Goal: Transaction & Acquisition: Purchase product/service

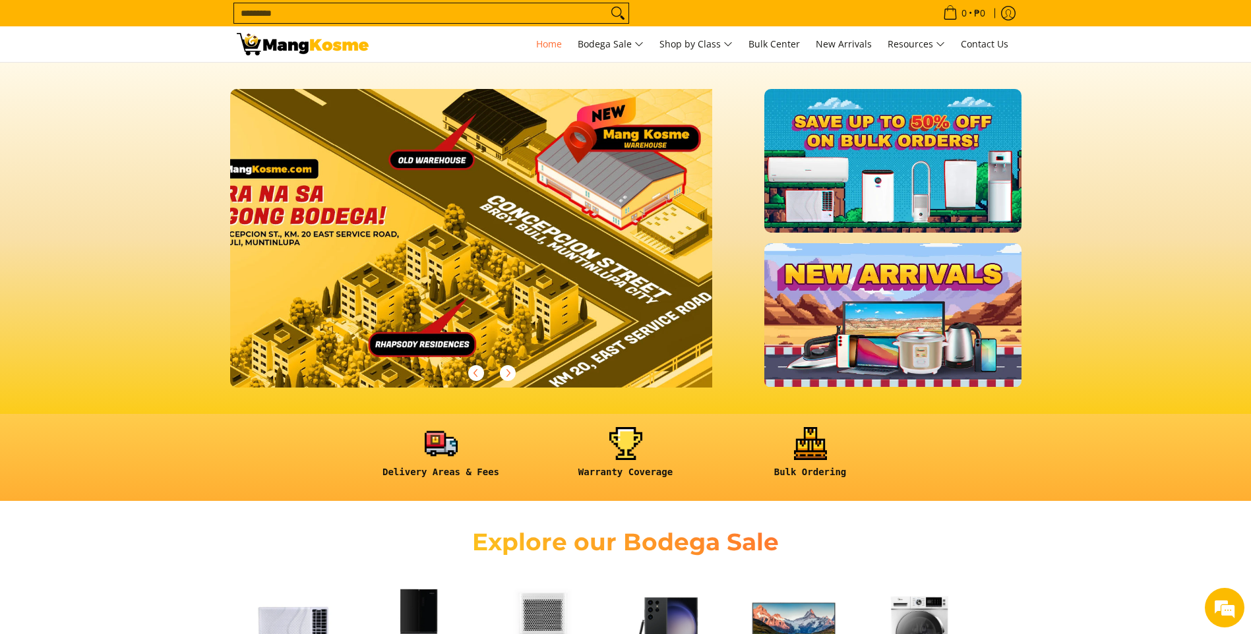
click at [266, 9] on input "Search..." at bounding box center [420, 13] width 373 height 20
click at [281, 4] on input "Search..." at bounding box center [420, 13] width 373 height 20
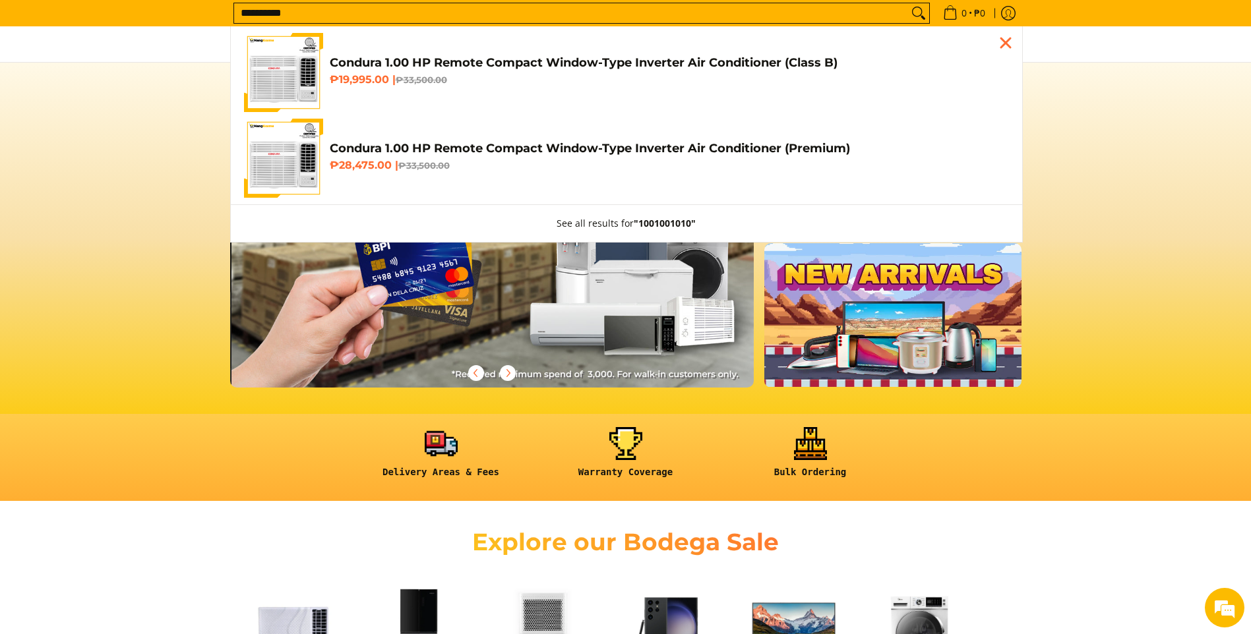
scroll to position [0, 1048]
type input "**********"
click at [351, 91] on link "Condura 1.00 HP Remote Compact Window-Type Inverter Air Conditioner (Class B) ₱…" at bounding box center [626, 72] width 765 height 79
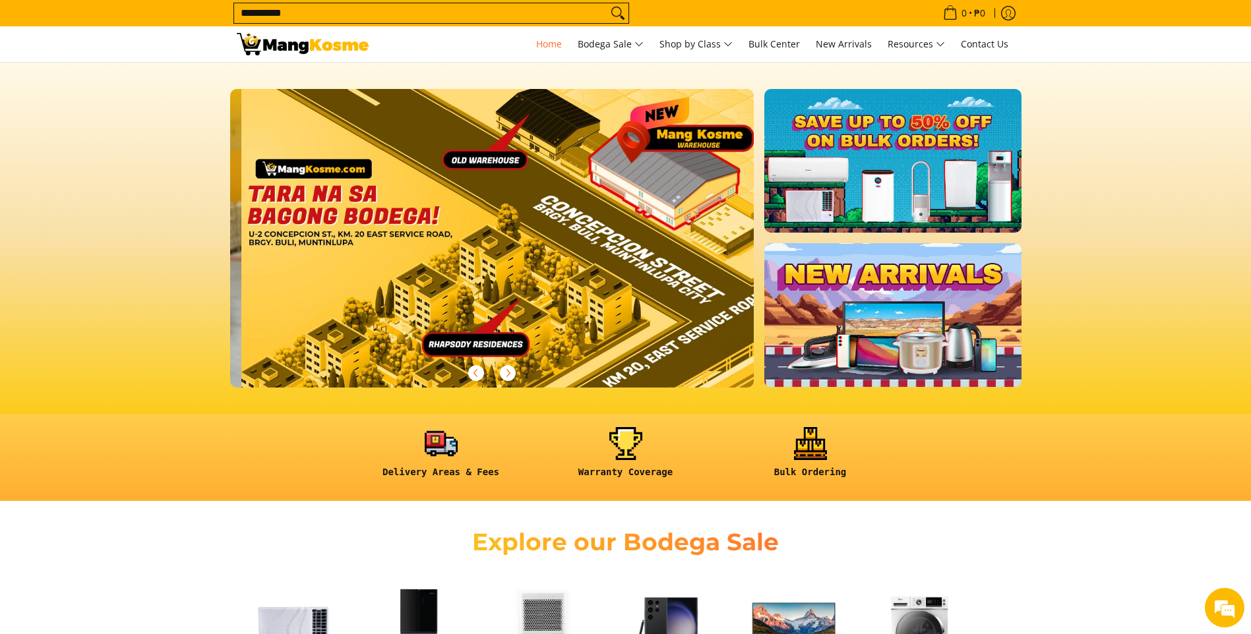
scroll to position [0, 1572]
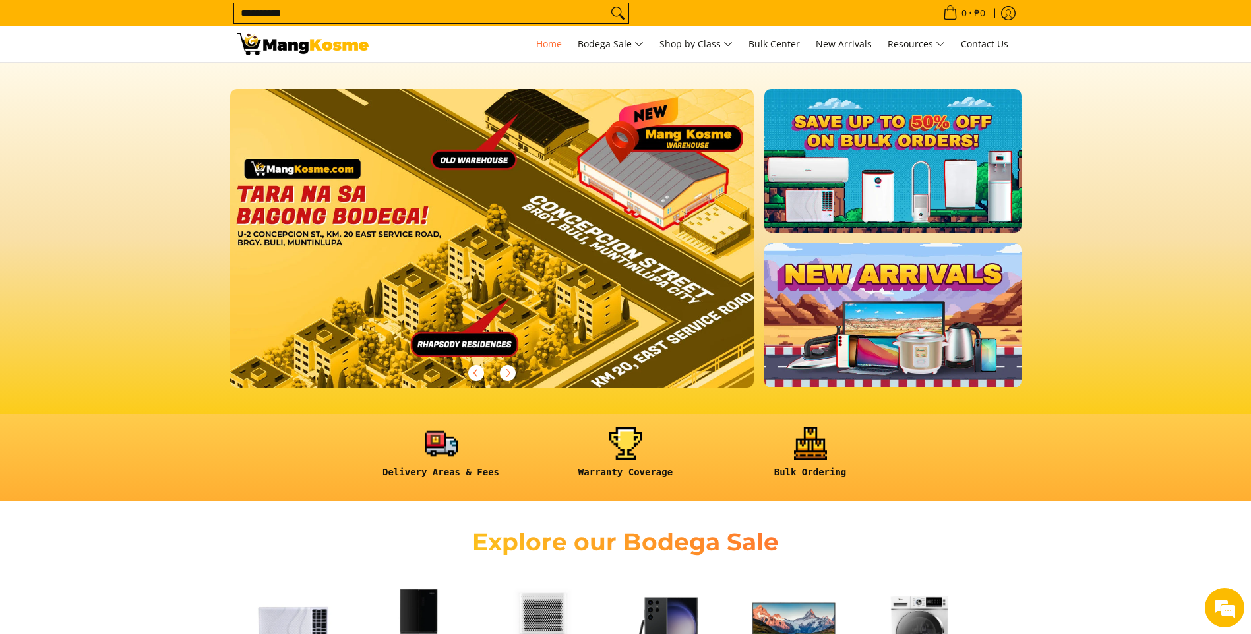
click at [314, 15] on input "**********" at bounding box center [420, 13] width 373 height 20
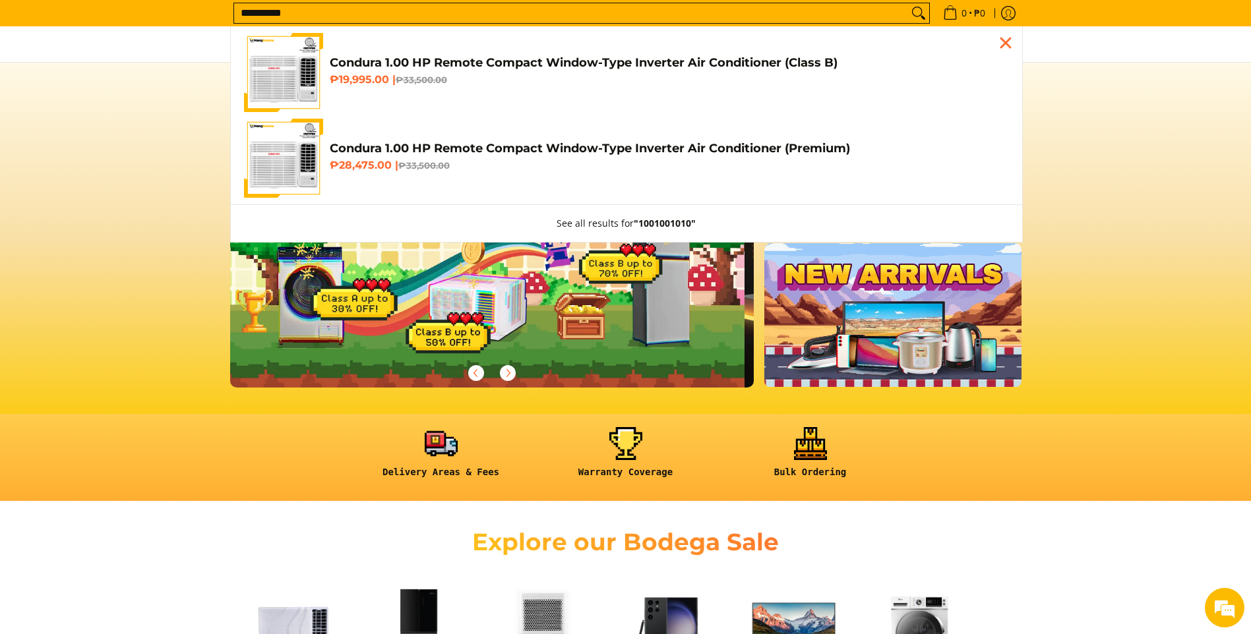
scroll to position [0, 0]
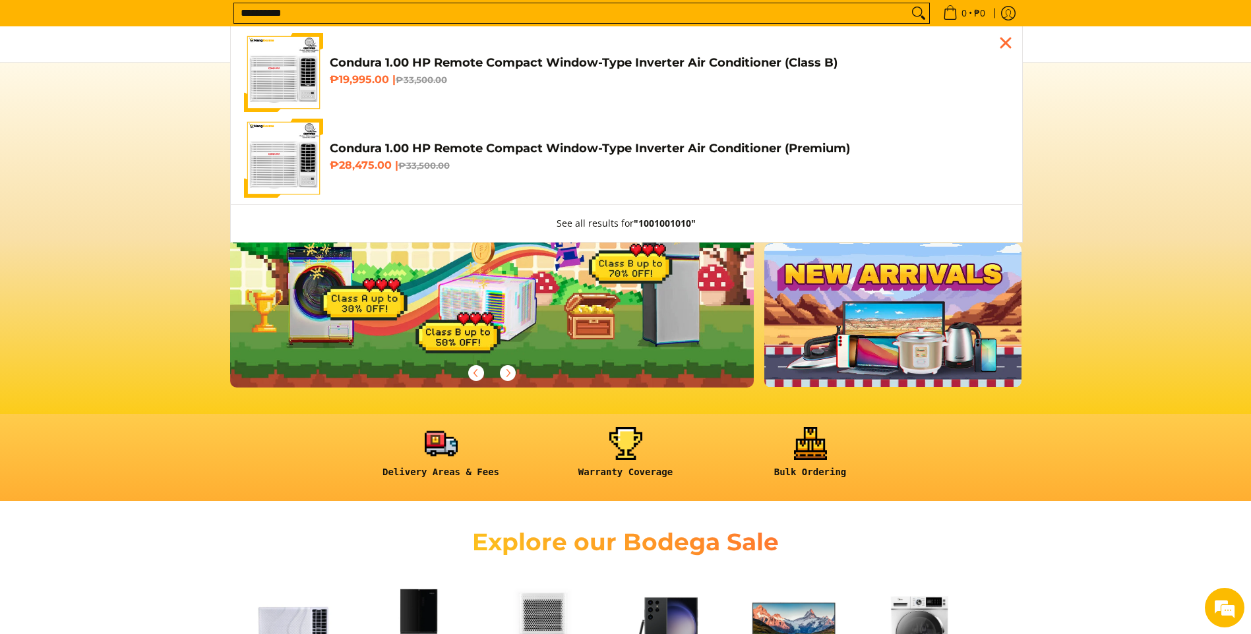
click at [290, 73] on img "Customer Navigation" at bounding box center [283, 72] width 79 height 79
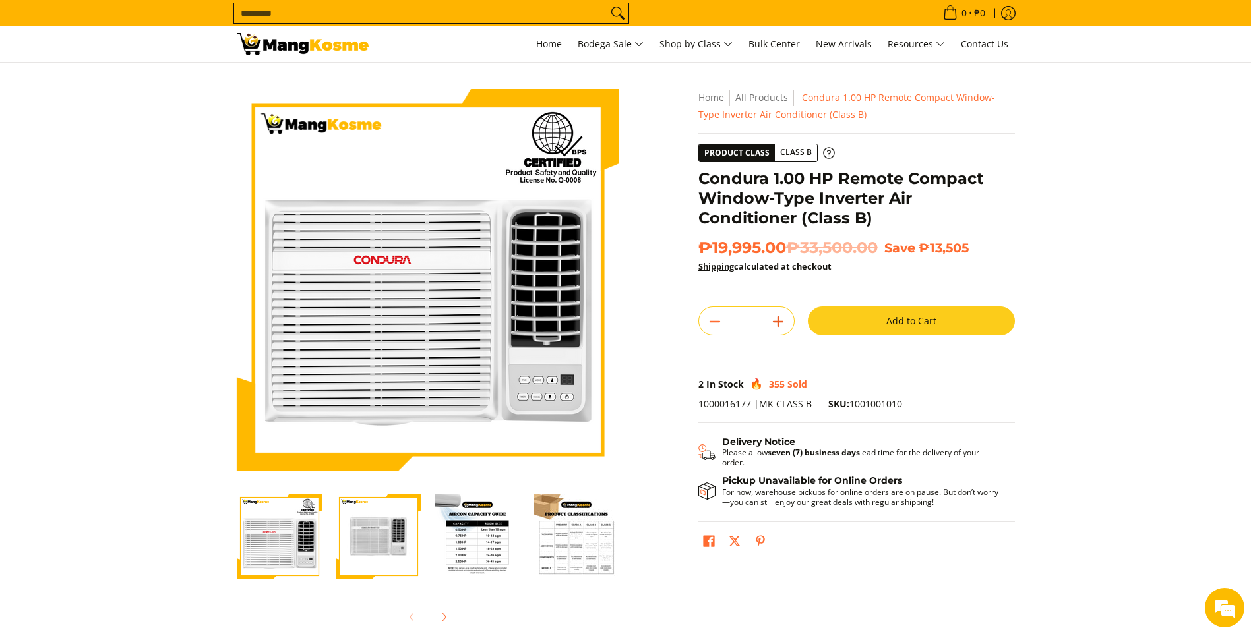
click at [782, 323] on icon "Add" at bounding box center [778, 322] width 18 height 18
click at [778, 325] on line "Add" at bounding box center [778, 321] width 0 height 9
click at [775, 321] on icon "Add" at bounding box center [778, 322] width 18 height 18
type input "*"
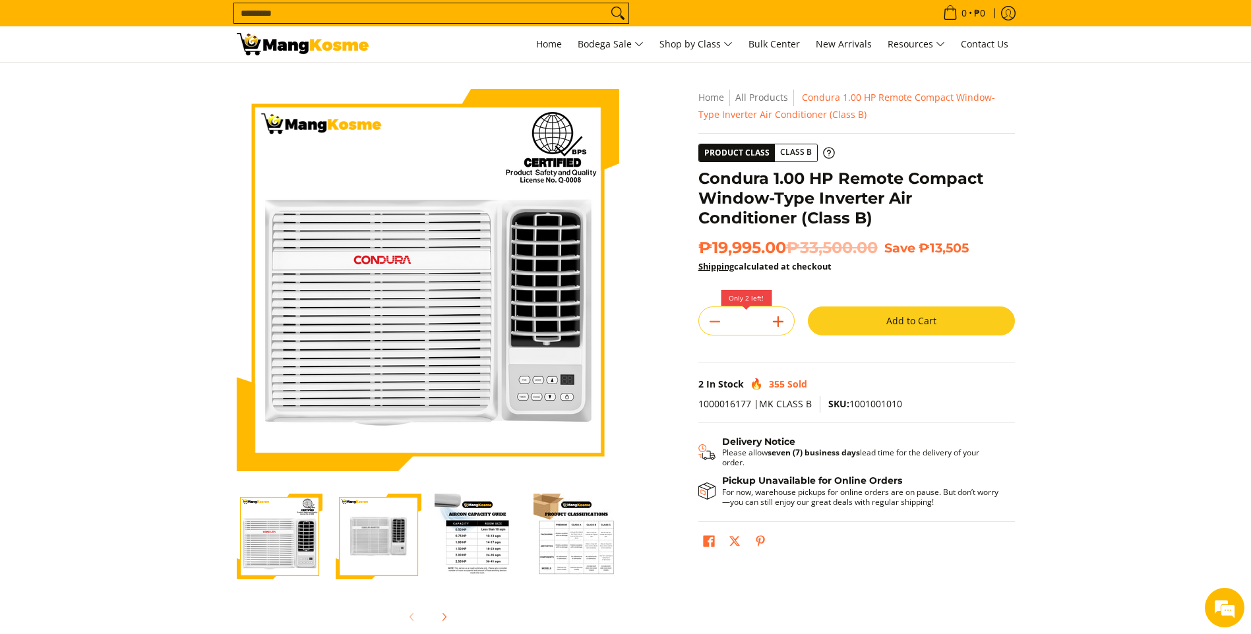
click at [771, 314] on icon "Add" at bounding box center [778, 322] width 18 height 18
type input "*"
click at [781, 313] on icon "Add" at bounding box center [778, 322] width 18 height 18
click at [779, 318] on icon "Add" at bounding box center [778, 322] width 18 height 18
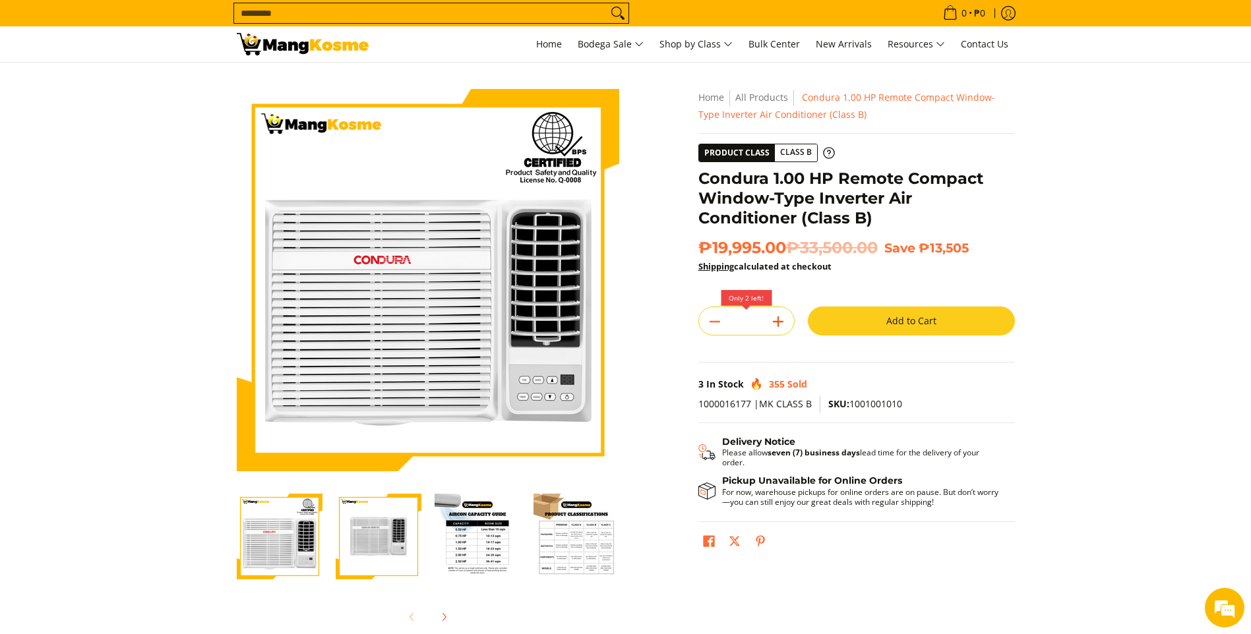
click at [779, 318] on icon "Add" at bounding box center [778, 322] width 18 height 18
click at [779, 319] on icon "Add" at bounding box center [778, 322] width 18 height 18
click at [777, 315] on icon "Add" at bounding box center [778, 322] width 18 height 18
type input "*"
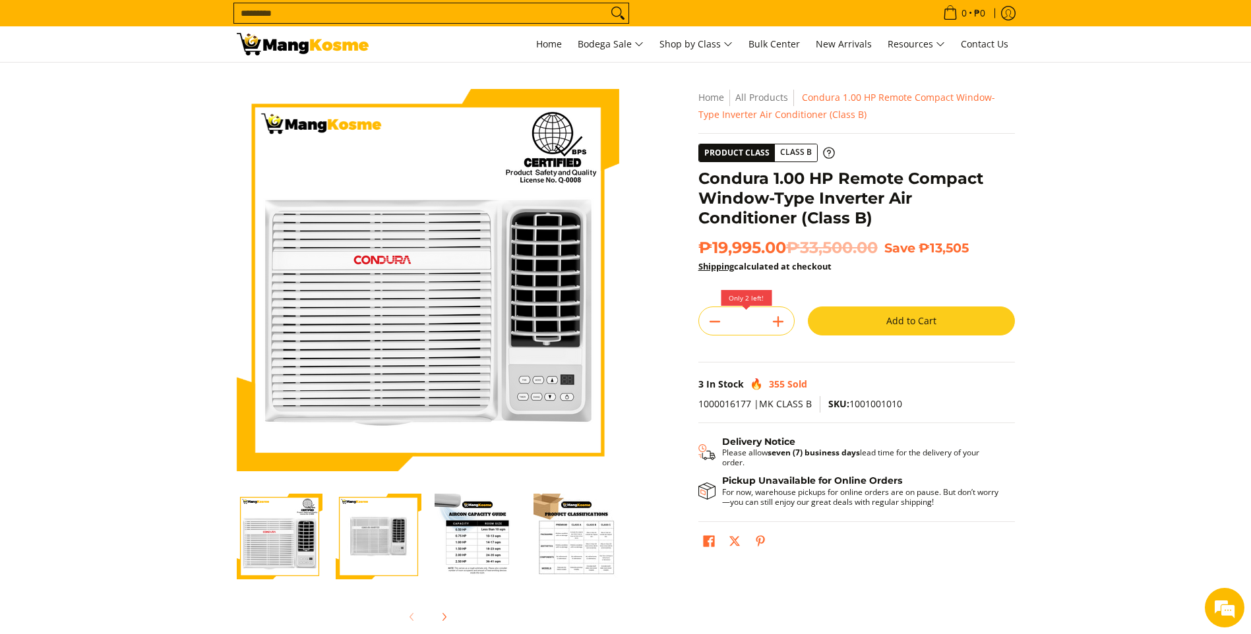
click at [339, 18] on input "Search..." at bounding box center [420, 13] width 373 height 20
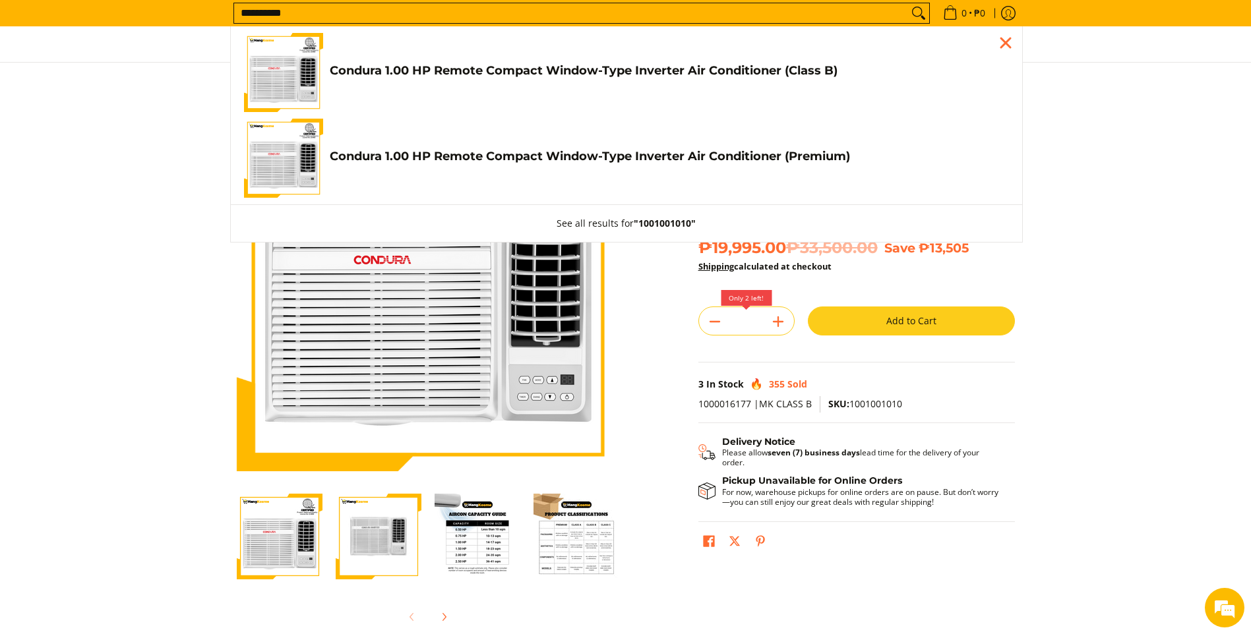
type input "**********"
click at [607, 94] on link "Condura 1.00 HP Remote Compact Window-Type Inverter Air Conditioner (Class B) ₱…" at bounding box center [626, 72] width 765 height 79
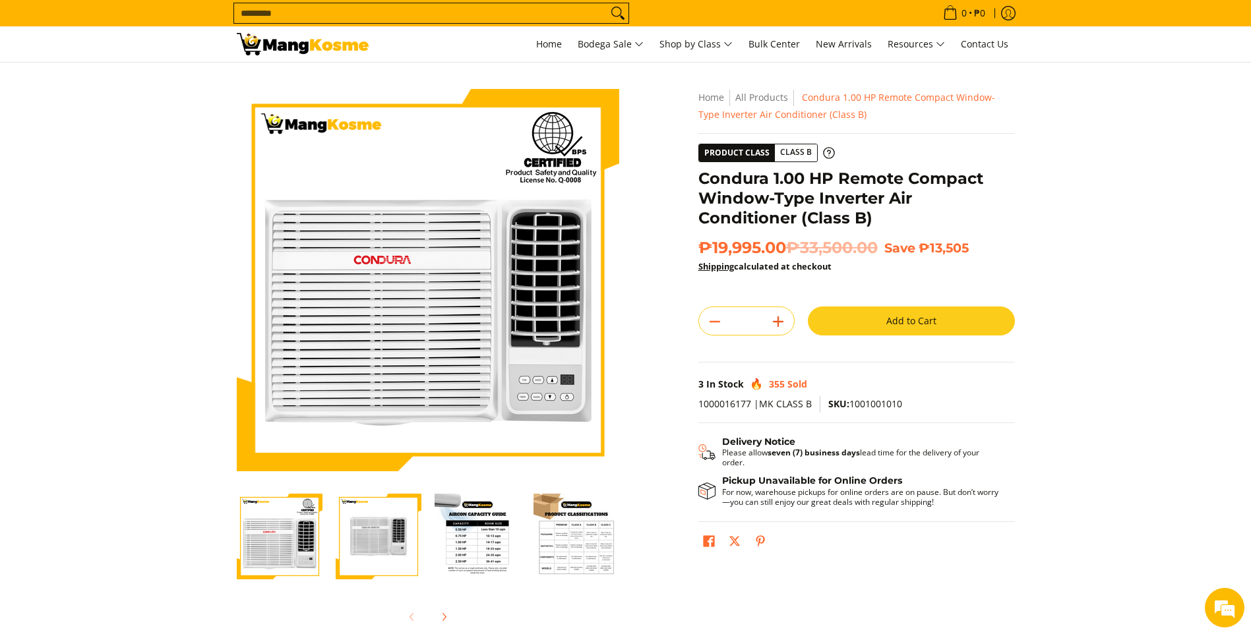
click at [781, 318] on icon "Add" at bounding box center [778, 322] width 18 height 18
type input "*"
click at [871, 330] on button "Add to Cart" at bounding box center [911, 321] width 207 height 29
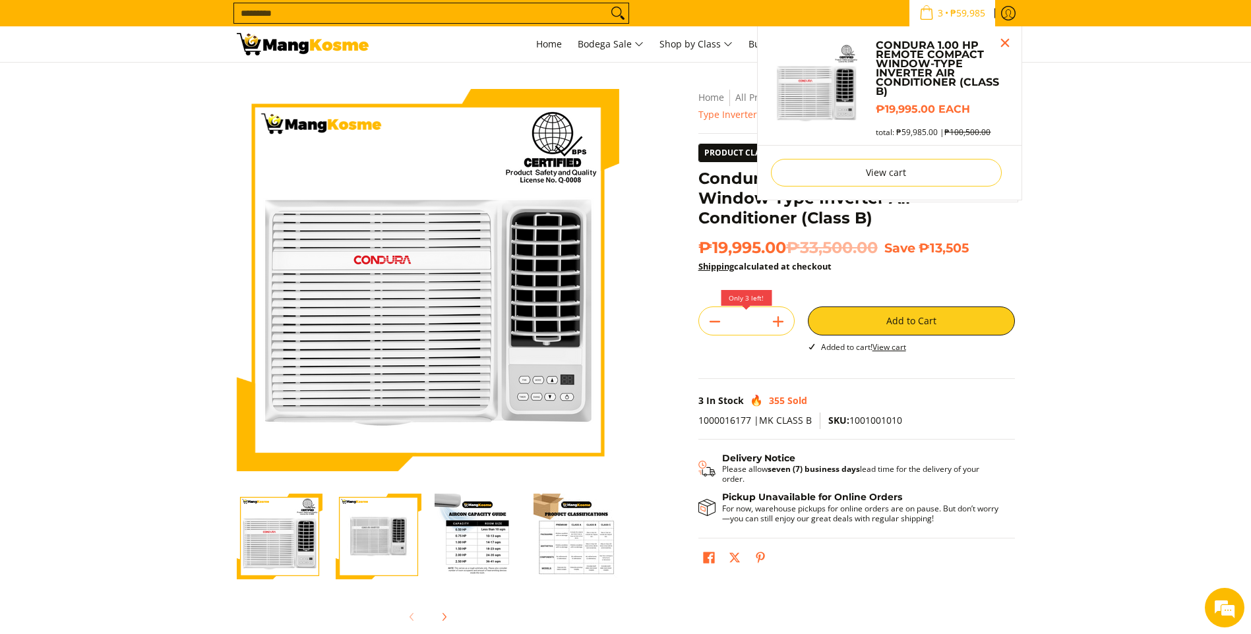
click at [934, 24] on link "3 • ₱59,985" at bounding box center [952, 13] width 86 height 26
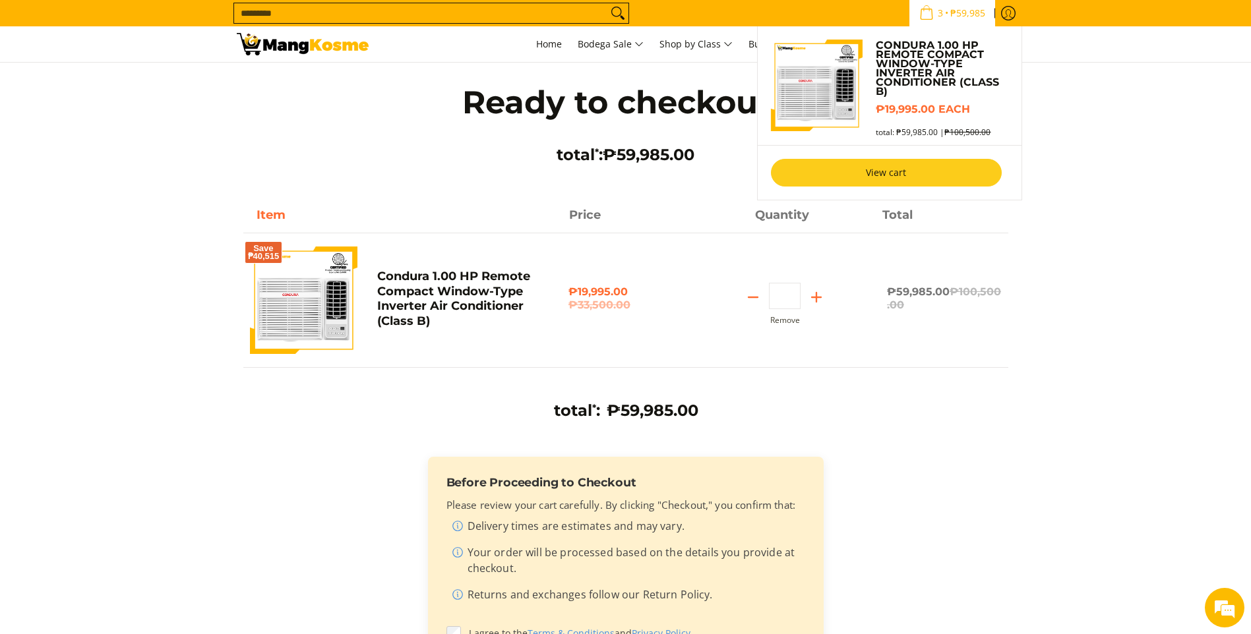
click at [901, 175] on link "View cart" at bounding box center [886, 173] width 231 height 28
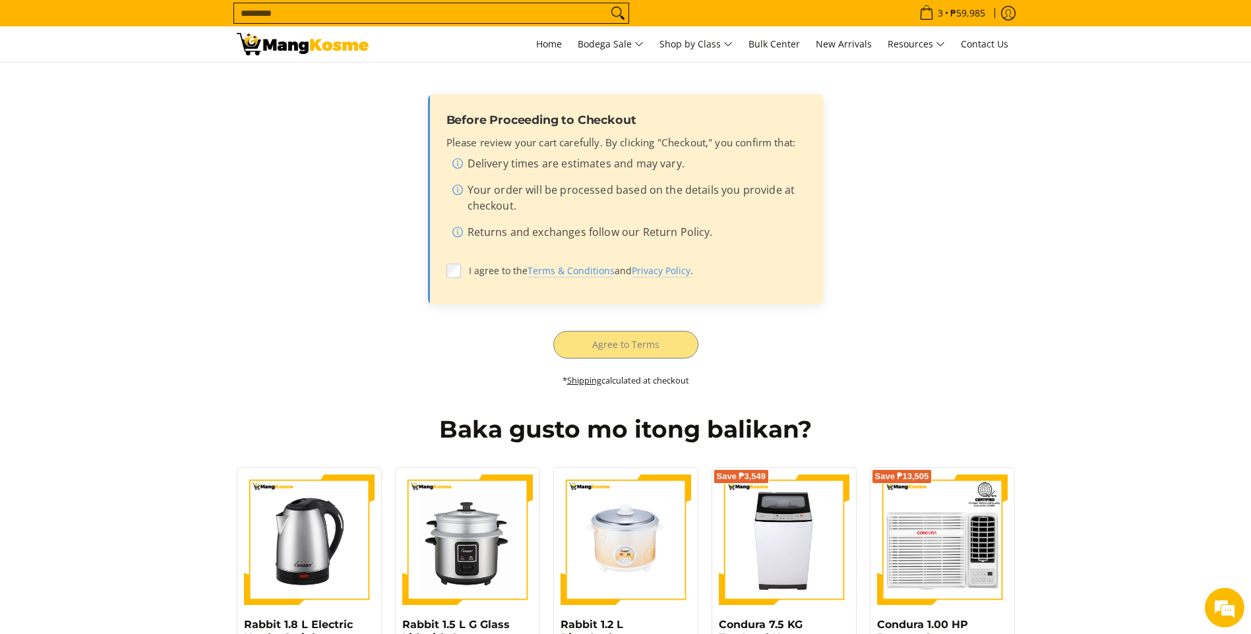
scroll to position [396, 0]
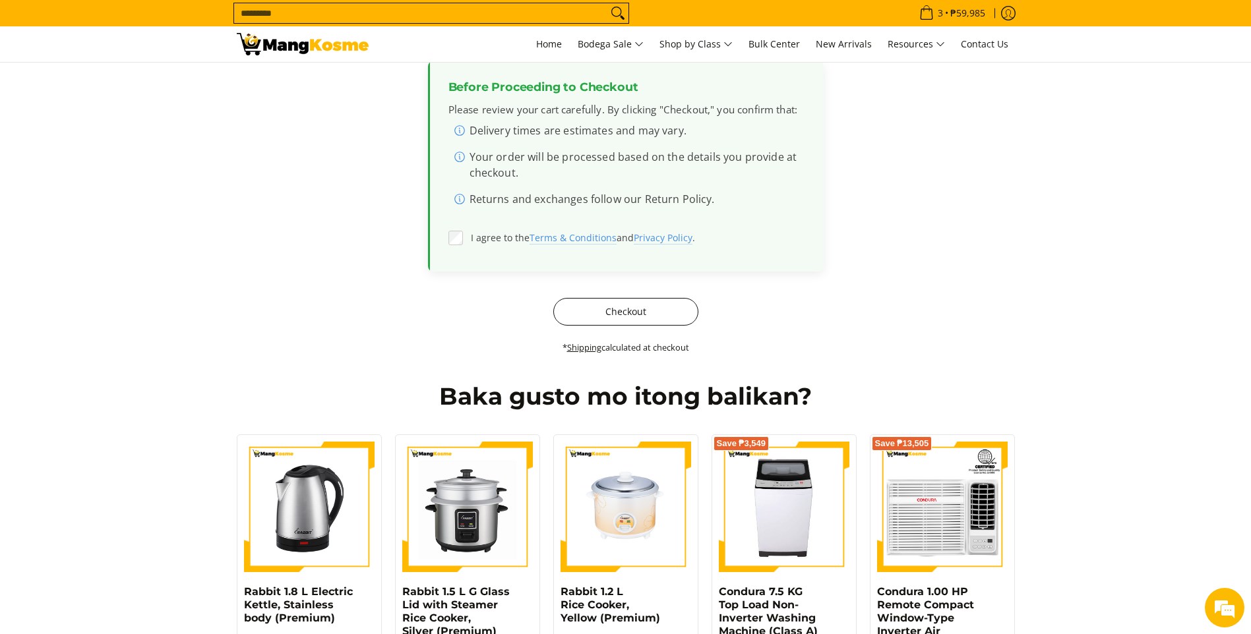
click at [627, 320] on button "Checkout" at bounding box center [625, 312] width 145 height 28
